Goal: Transaction & Acquisition: Purchase product/service

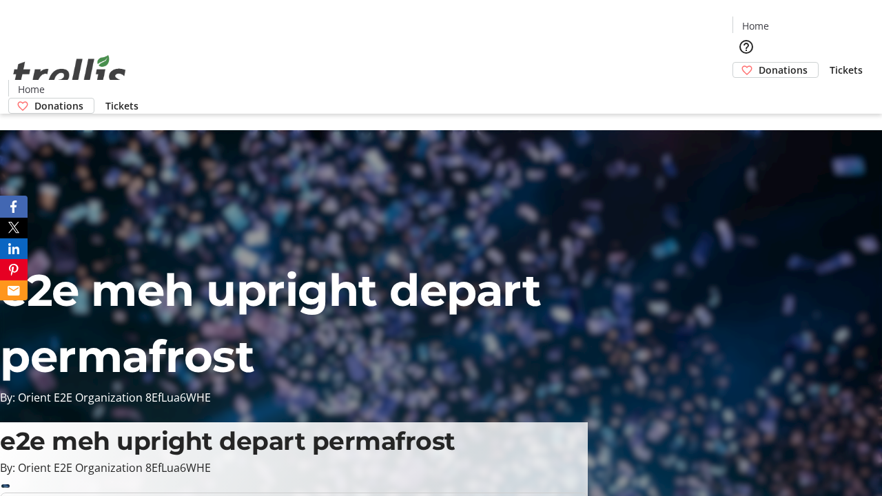
click at [759, 63] on span "Donations" at bounding box center [783, 70] width 49 height 14
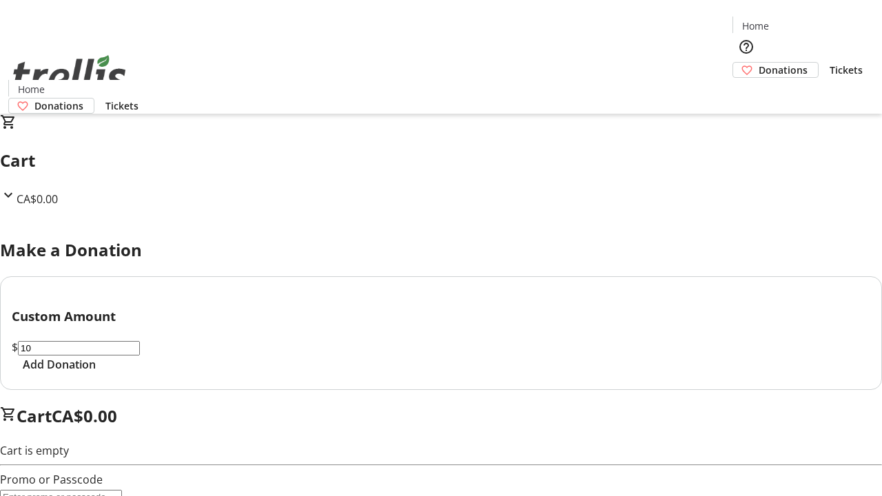
click at [96, 373] on span "Add Donation" at bounding box center [59, 364] width 73 height 17
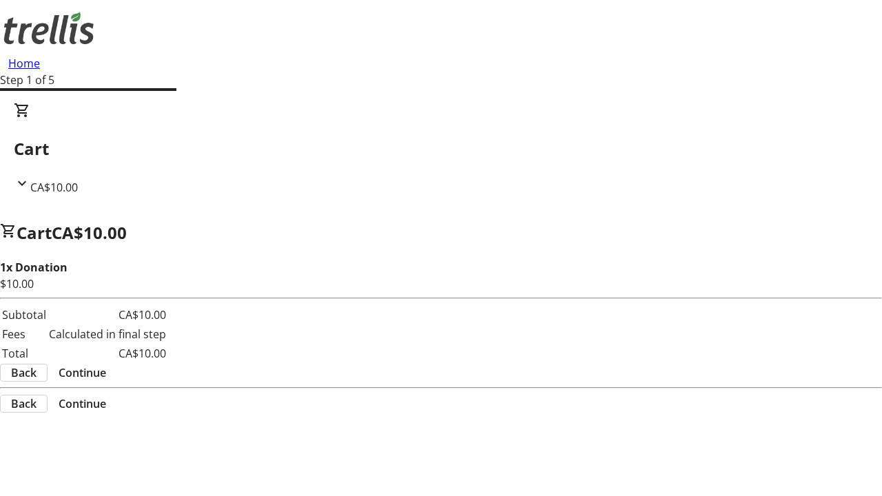
select select "CA"
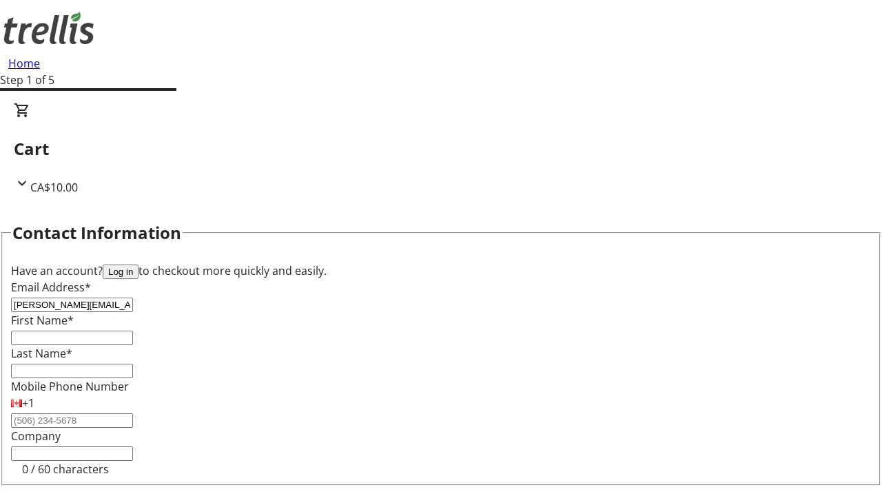
type input "[PERSON_NAME][EMAIL_ADDRESS][PERSON_NAME][DOMAIN_NAME]"
type input "[PERSON_NAME]"
type input "[STREET_ADDRESS][PERSON_NAME]"
type input "Kelowna"
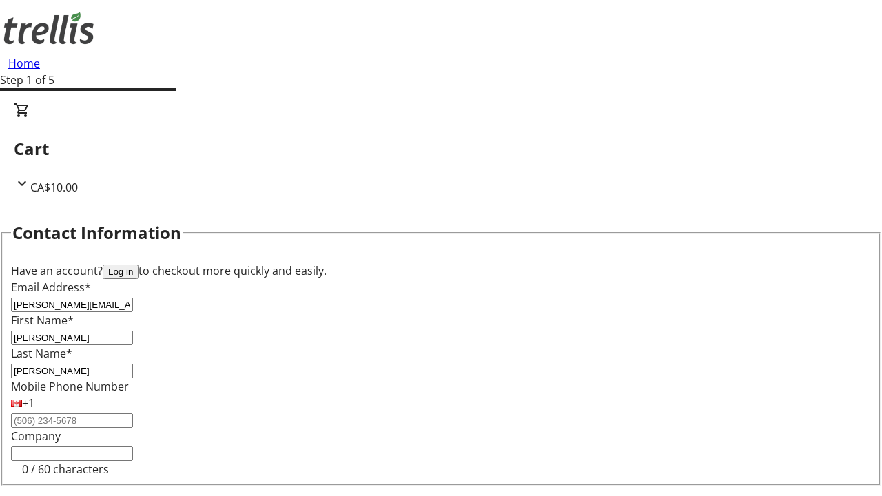
select select "BC"
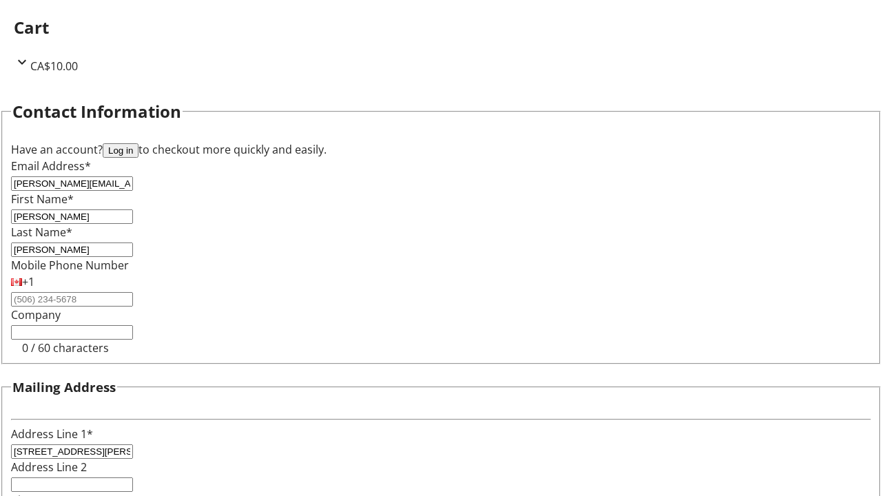
type input "Kelowna"
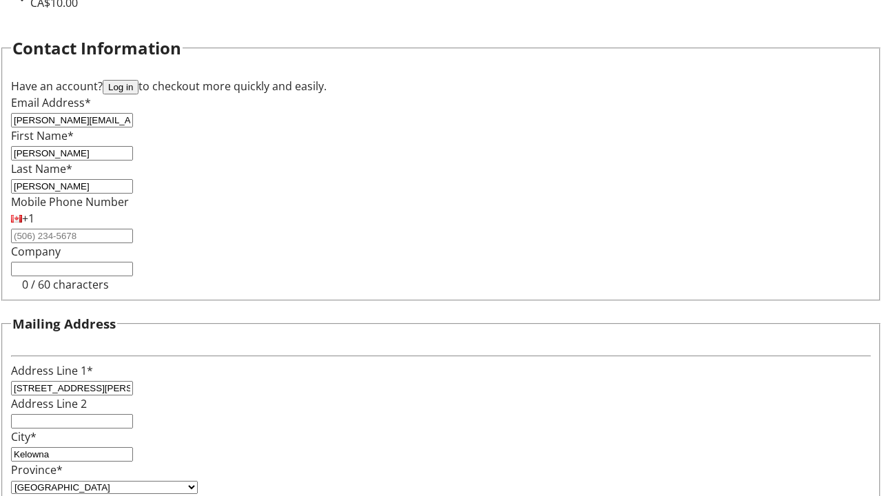
type input "V1Y 0C2"
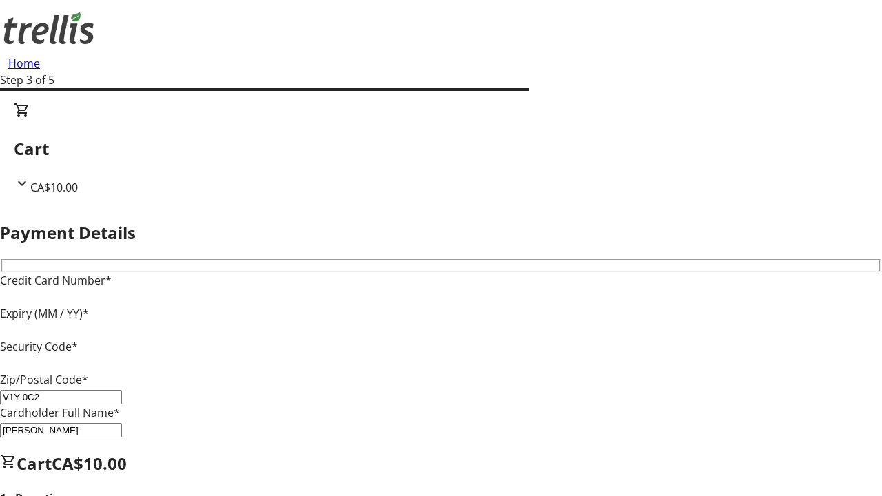
type input "V1Y 0C2"
